Goal: Information Seeking & Learning: Learn about a topic

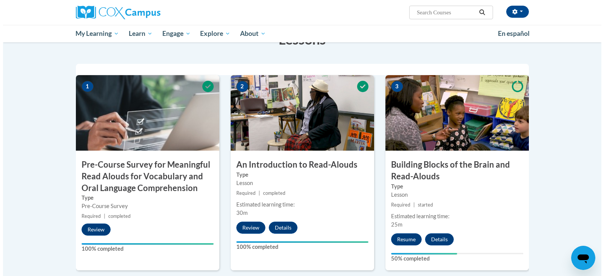
scroll to position [189, 0]
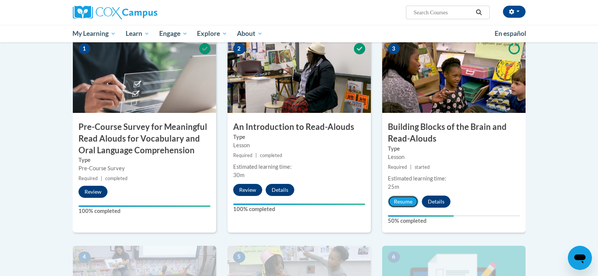
click at [408, 199] on button "Resume" at bounding box center [403, 201] width 31 height 12
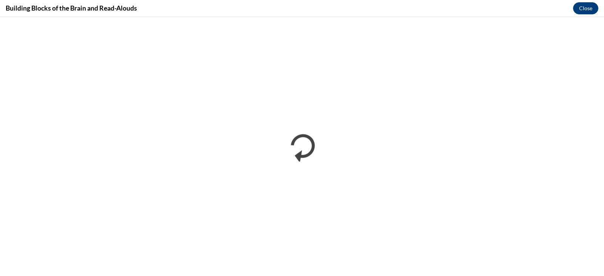
scroll to position [0, 0]
